Goal: Task Accomplishment & Management: Manage account settings

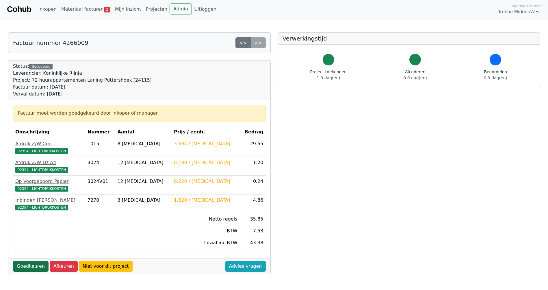
click at [29, 266] on link "Goedkeuren" at bounding box center [31, 265] width 36 height 11
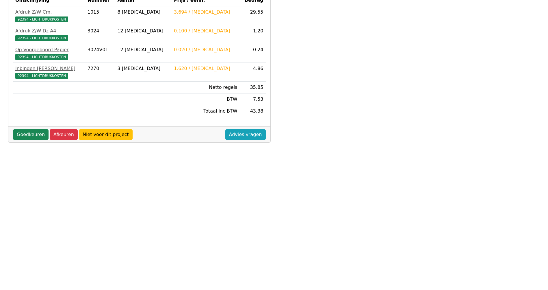
scroll to position [139, 0]
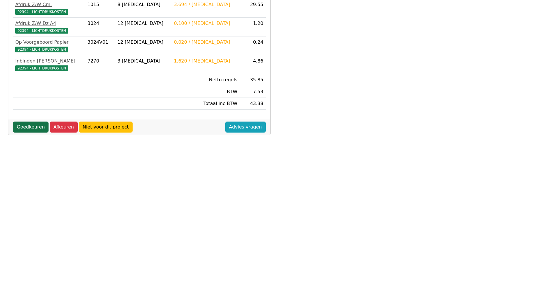
click at [35, 126] on link "Goedkeuren" at bounding box center [31, 126] width 36 height 11
